Goal: Information Seeking & Learning: Learn about a topic

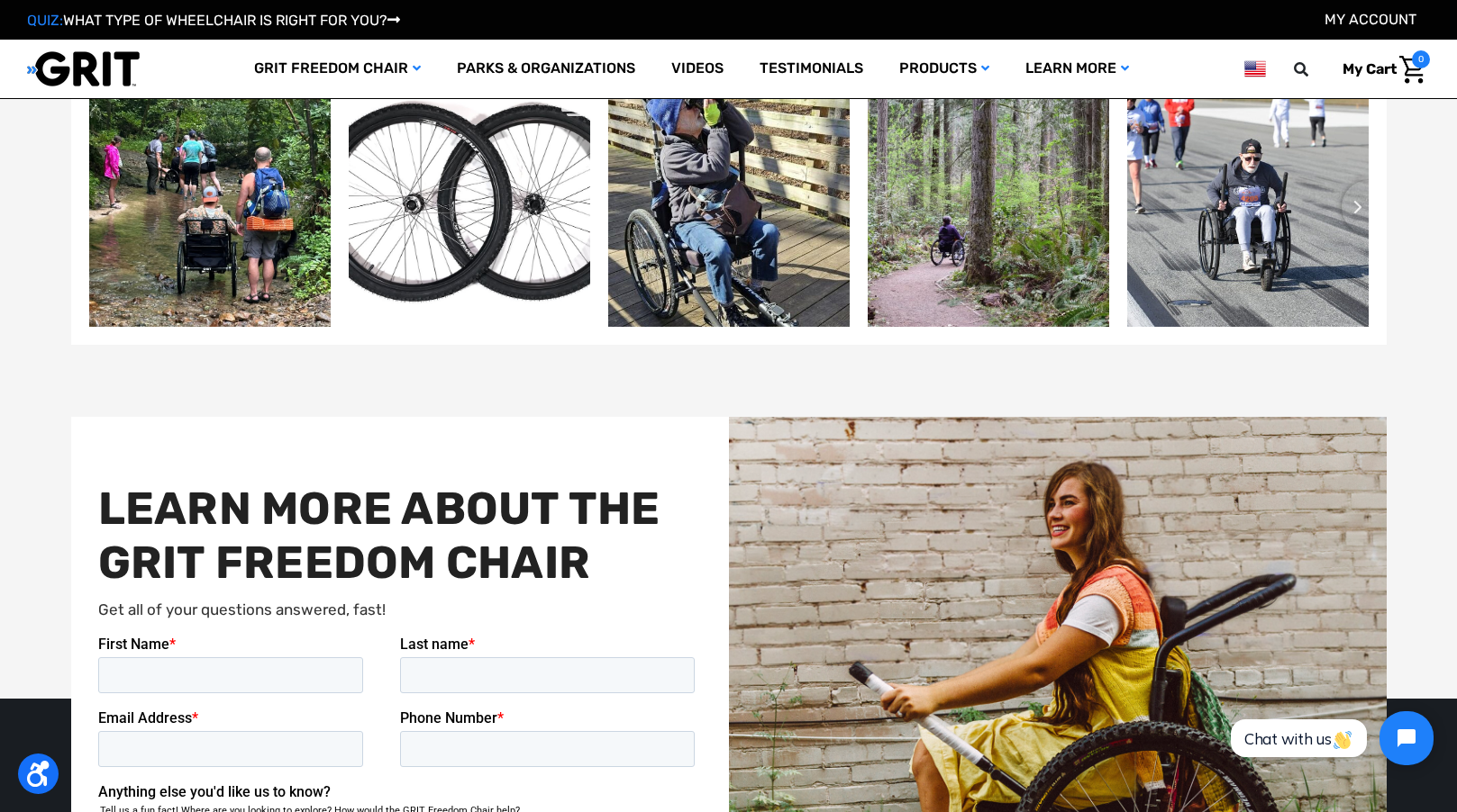
scroll to position [4052, 0]
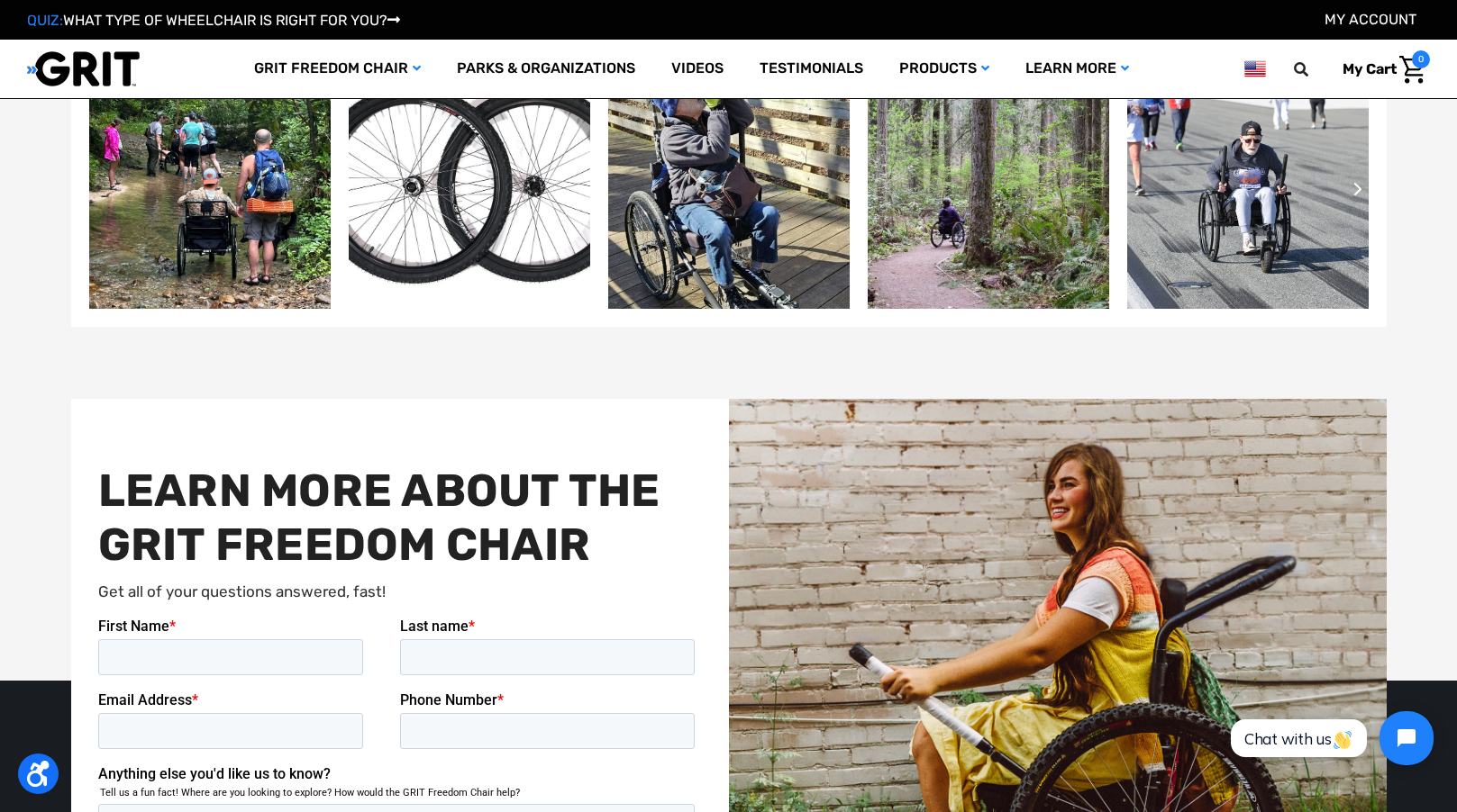
click at [1354, 197] on icon "Next slide" at bounding box center [1358, 189] width 11 height 14
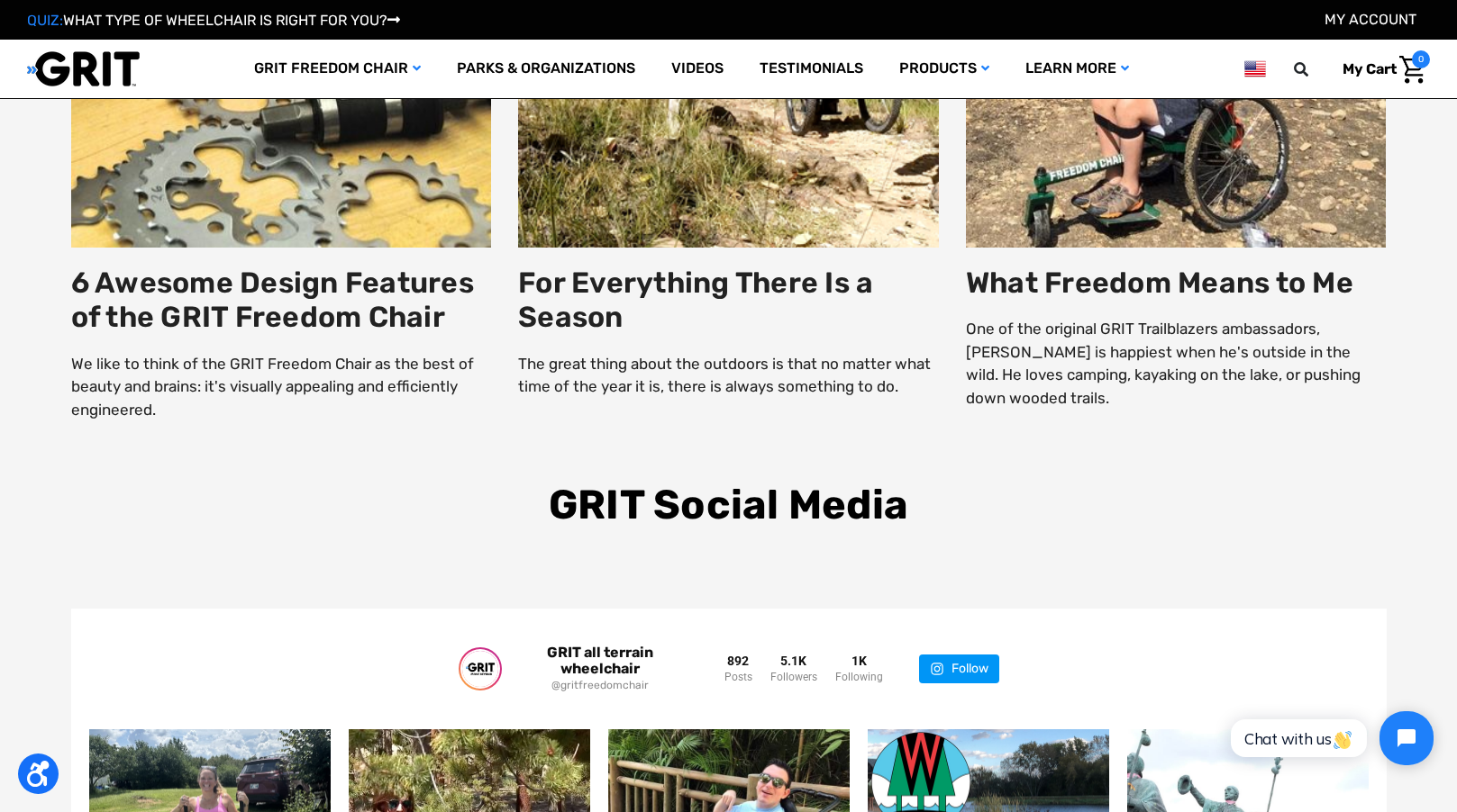
scroll to position [3421, 0]
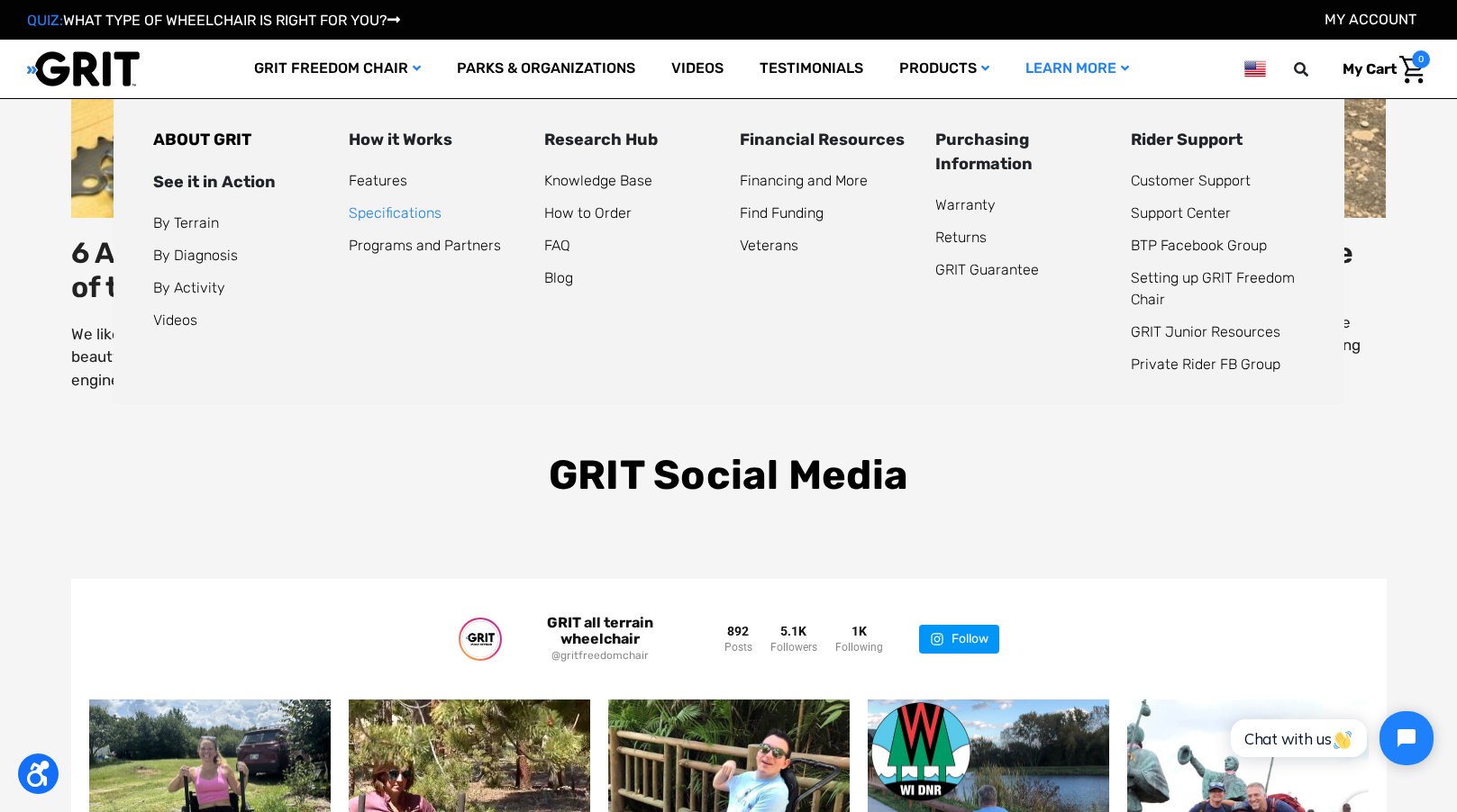
click at [393, 212] on link "Specifications" at bounding box center [394, 213] width 93 height 17
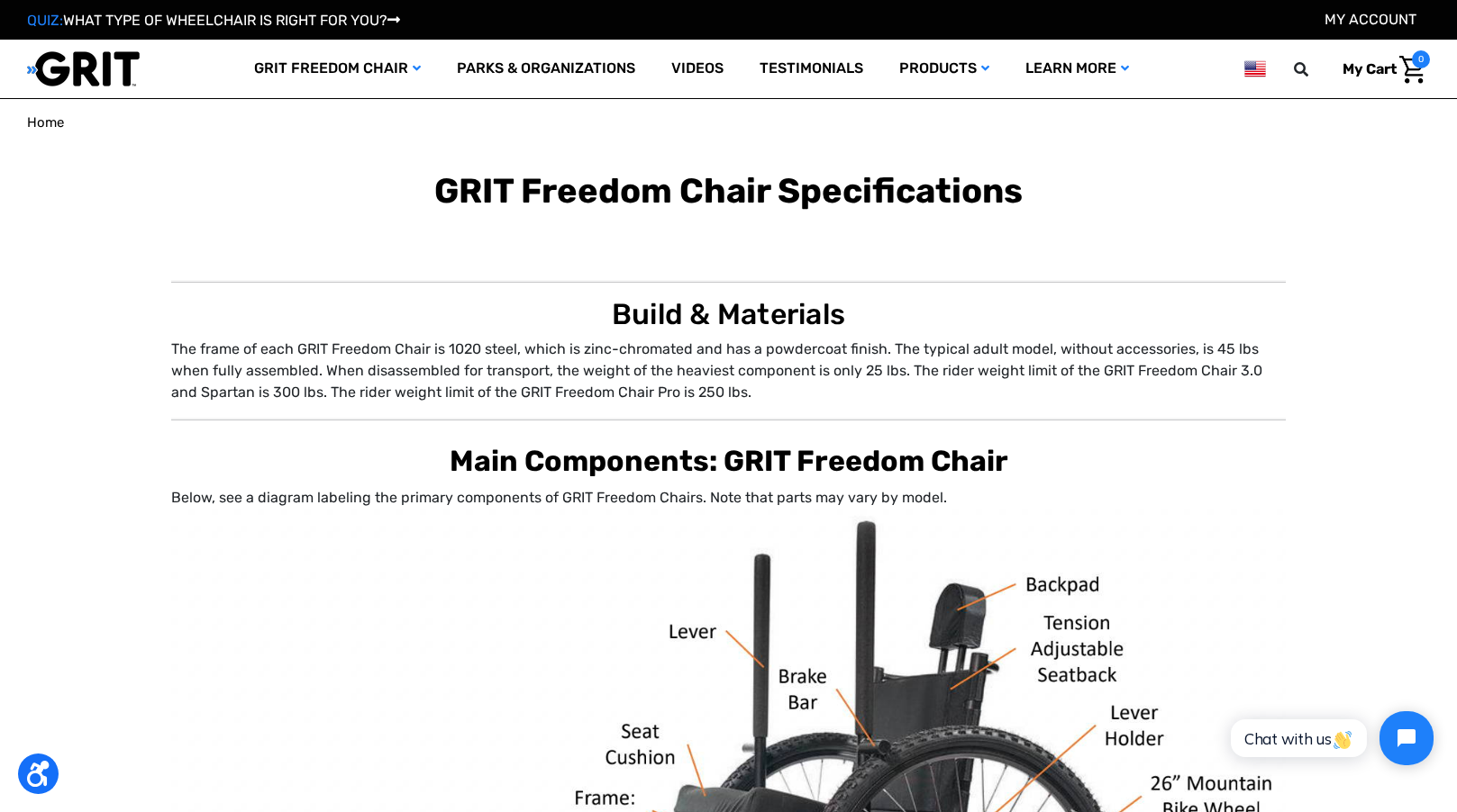
click at [46, 128] on span "Home" at bounding box center [45, 123] width 37 height 16
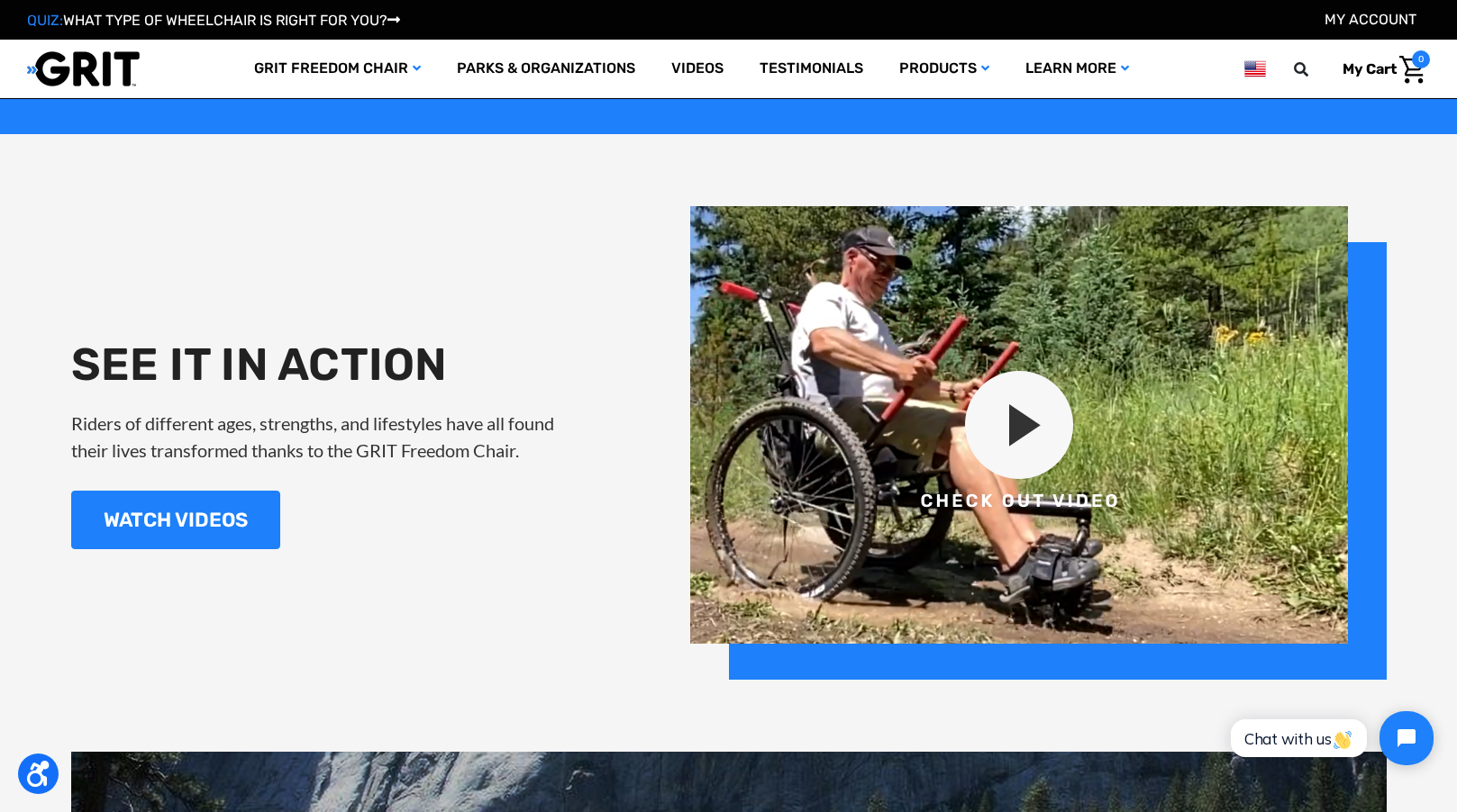
scroll to position [1980, 0]
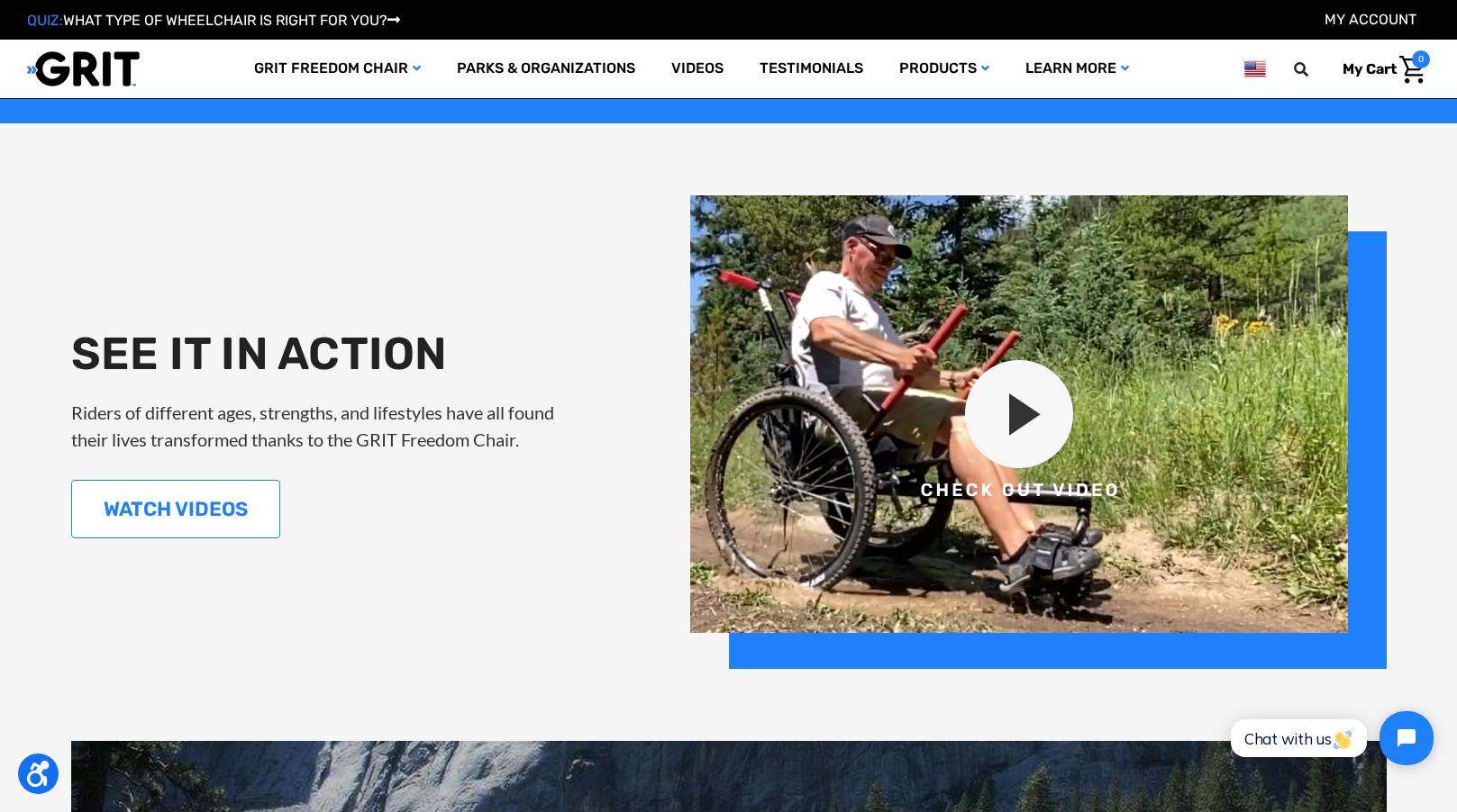
click at [263, 539] on link "WATCH VIDEOS" at bounding box center [176, 509] width 209 height 59
